Goal: Find specific page/section: Find specific page/section

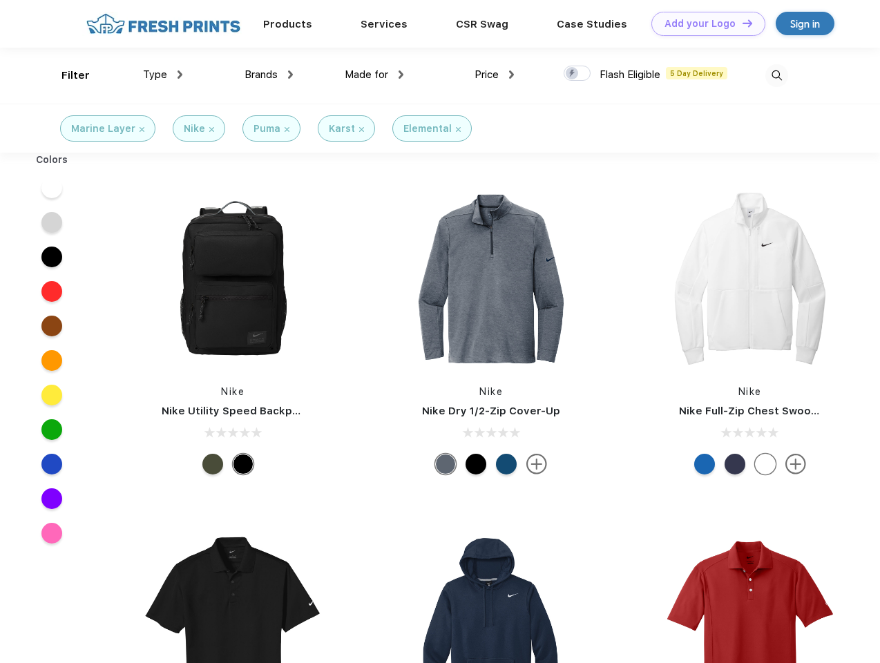
click at [703, 23] on link "Add your Logo Design Tool" at bounding box center [709, 24] width 114 height 24
click at [0, 0] on div "Design Tool" at bounding box center [0, 0] width 0 height 0
click at [741, 23] on link "Add your Logo Design Tool" at bounding box center [709, 24] width 114 height 24
click at [66, 75] on div "Filter" at bounding box center [75, 76] width 28 height 16
click at [163, 75] on span "Type" at bounding box center [155, 74] width 24 height 12
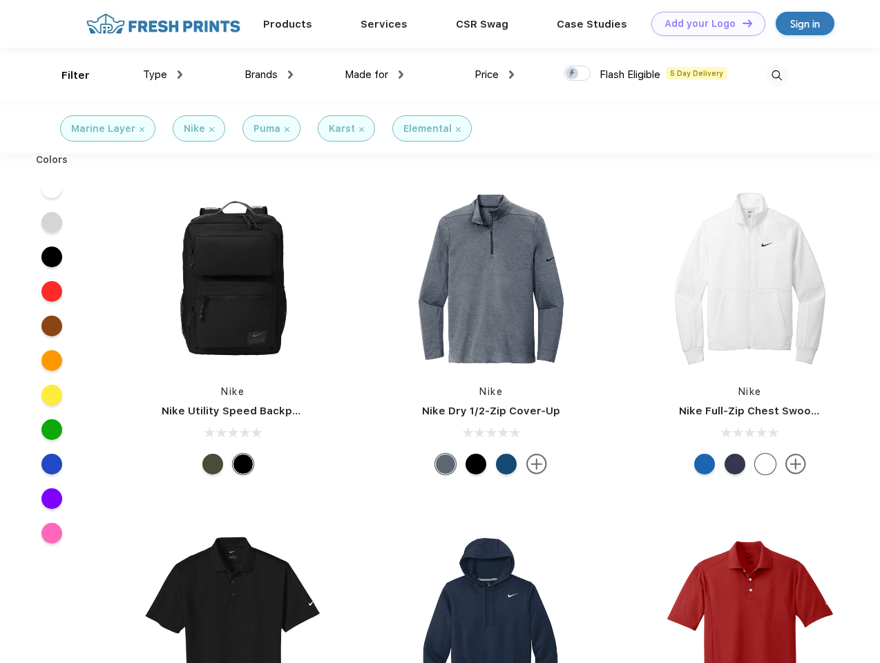
click at [269, 75] on span "Brands" at bounding box center [261, 74] width 33 height 12
click at [374, 75] on span "Made for" at bounding box center [367, 74] width 44 height 12
click at [495, 75] on span "Price" at bounding box center [487, 74] width 24 height 12
click at [578, 74] on div at bounding box center [577, 73] width 27 height 15
click at [573, 74] on input "checkbox" at bounding box center [568, 69] width 9 height 9
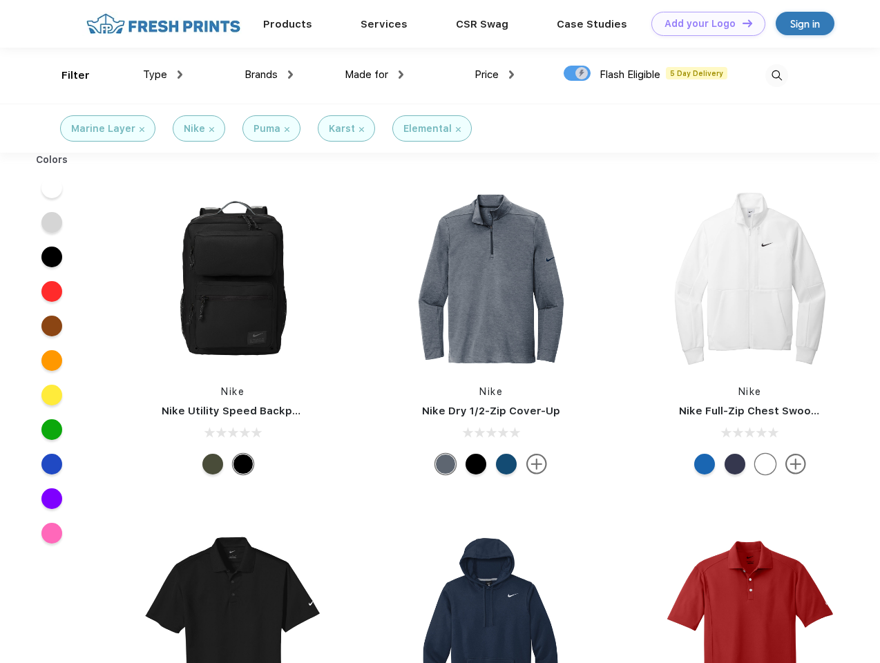
click at [777, 75] on img at bounding box center [777, 75] width 23 height 23
